Goal: Navigation & Orientation: Find specific page/section

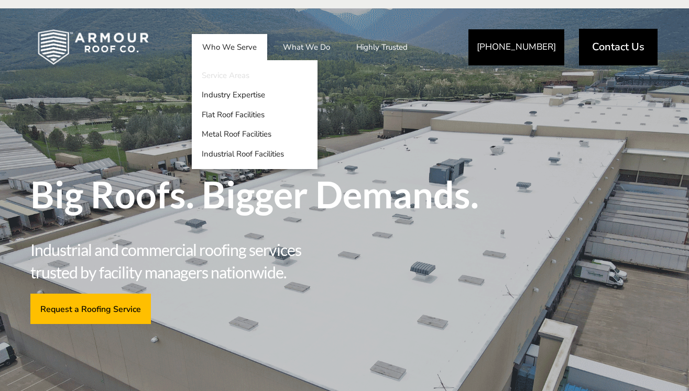
click at [232, 75] on link "Service Areas" at bounding box center [255, 75] width 126 height 20
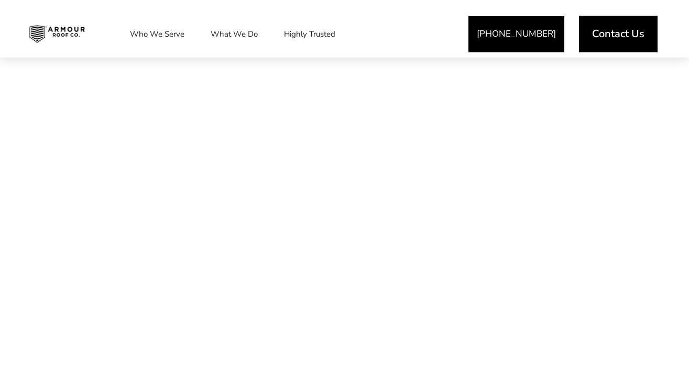
scroll to position [545, 0]
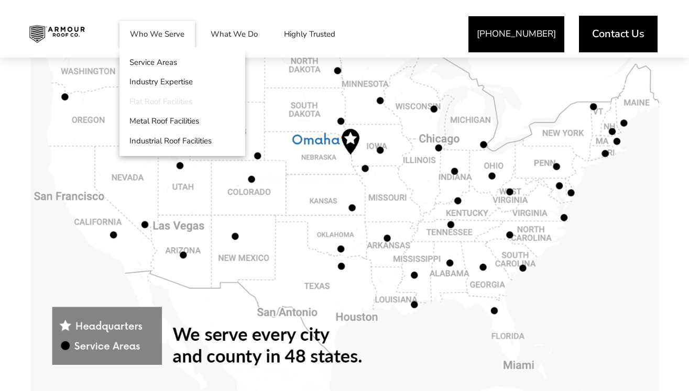
click at [165, 103] on link "Flat Roof Facilities" at bounding box center [182, 102] width 126 height 20
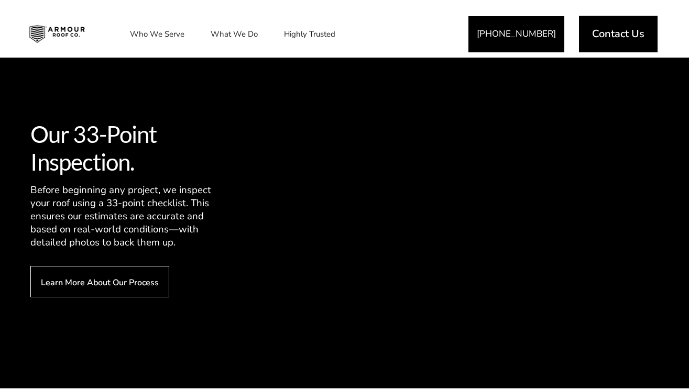
scroll to position [1689, 0]
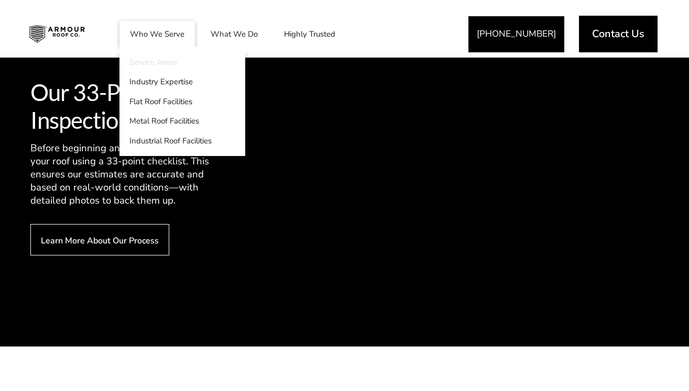
click at [162, 65] on link "Service Areas" at bounding box center [182, 62] width 126 height 20
